Goal: Information Seeking & Learning: Learn about a topic

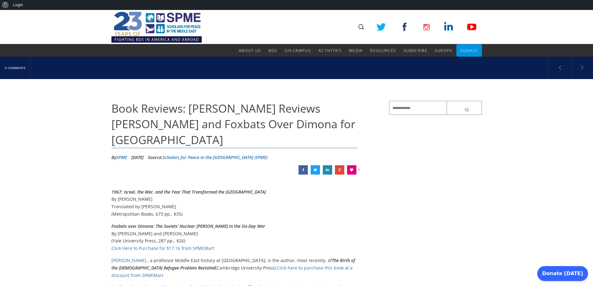
click at [188, 27] on img at bounding box center [156, 27] width 90 height 34
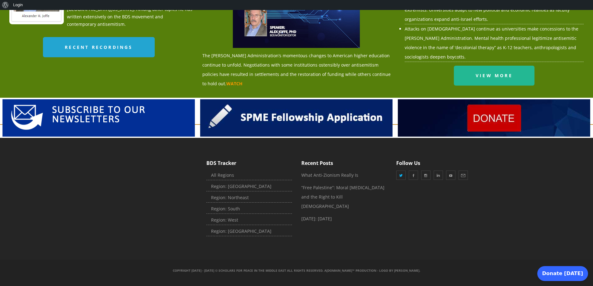
scroll to position [740, 0]
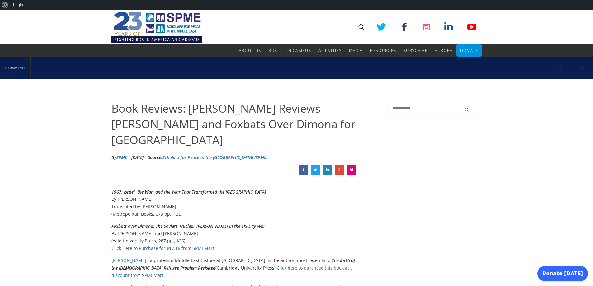
click at [404, 109] on input "text" at bounding box center [435, 108] width 93 height 14
type input "*****"
click at [447, 101] on button "submit" at bounding box center [464, 108] width 35 height 14
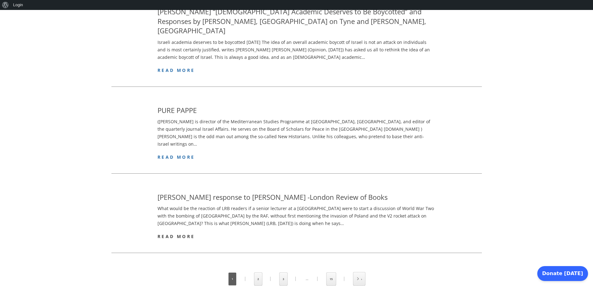
scroll to position [747, 0]
click at [260, 272] on link "2" at bounding box center [258, 278] width 8 height 13
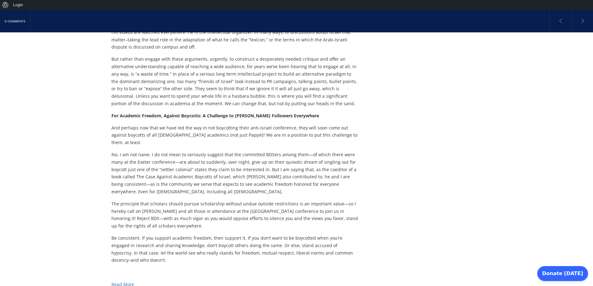
scroll to position [673, 0]
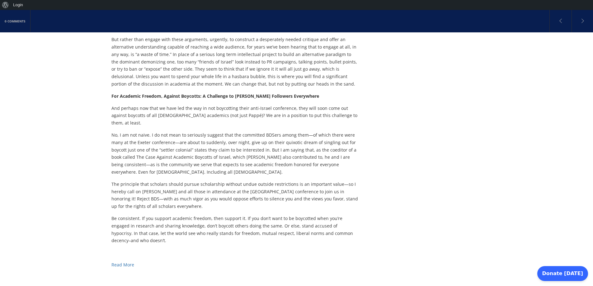
click at [120, 262] on link "Read More" at bounding box center [122, 265] width 23 height 6
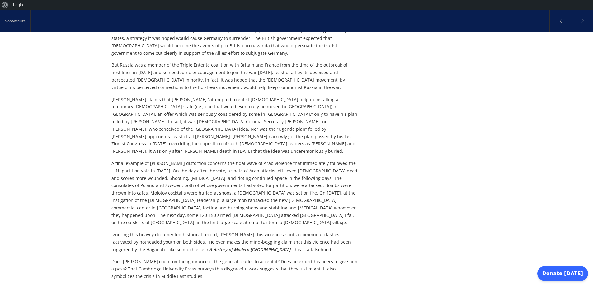
scroll to position [1233, 0]
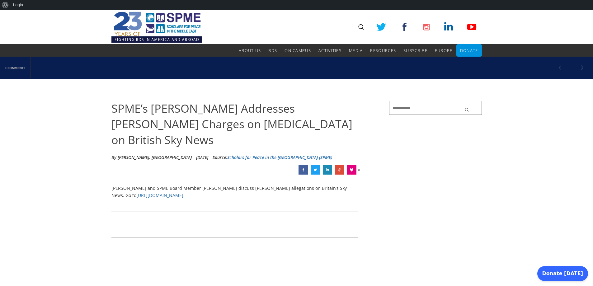
click at [183, 192] on link "[URL][DOMAIN_NAME]" at bounding box center [159, 195] width 47 height 6
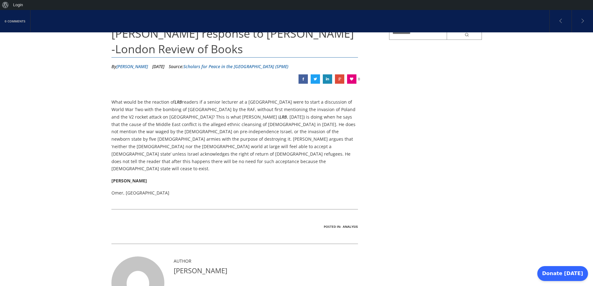
scroll to position [75, 0]
click at [148, 64] on link "[PERSON_NAME]" at bounding box center [131, 67] width 31 height 6
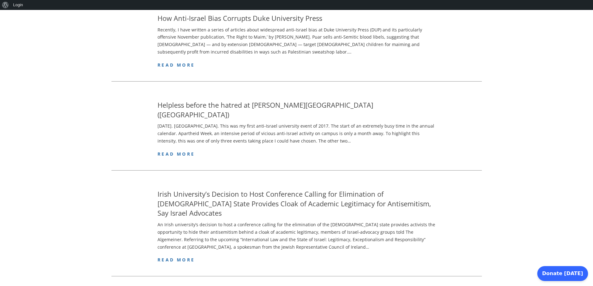
scroll to position [785, 0]
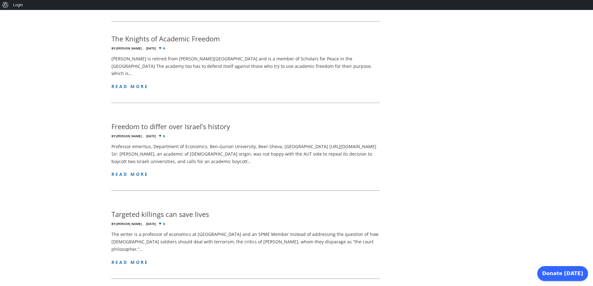
scroll to position [187, 0]
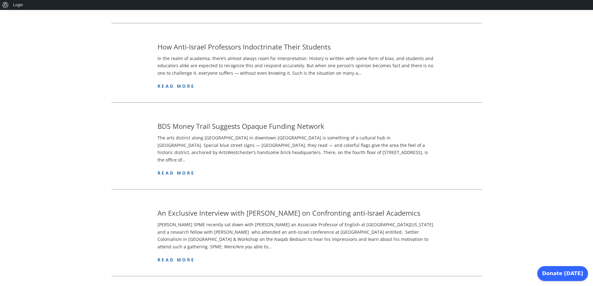
scroll to position [710, 0]
